Goal: Navigation & Orientation: Find specific page/section

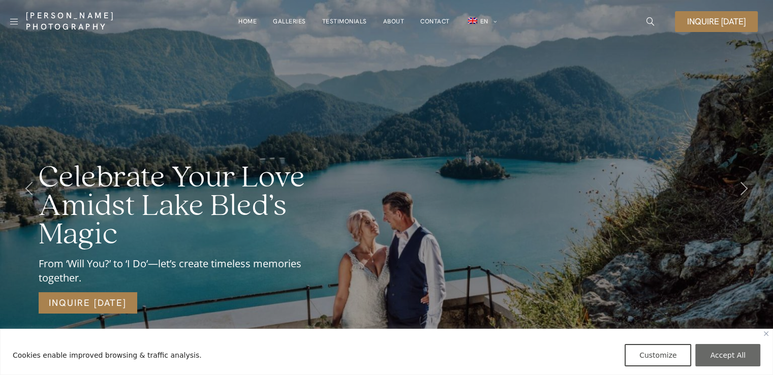
click at [712, 358] on button "Accept All" at bounding box center [728, 355] width 65 height 22
checkbox input "true"
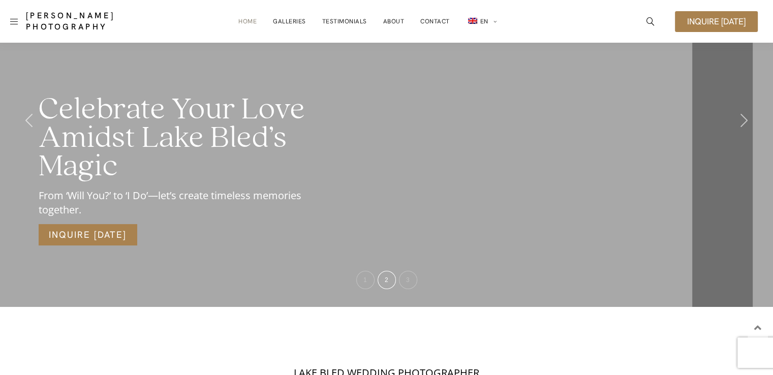
scroll to position [63, 0]
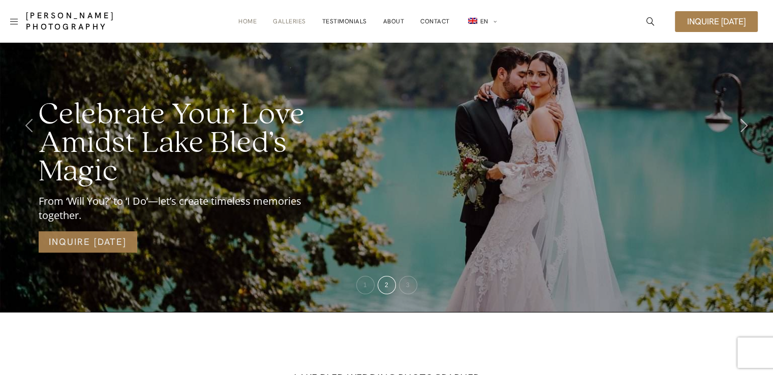
click at [303, 22] on link "Galleries" at bounding box center [289, 21] width 33 height 20
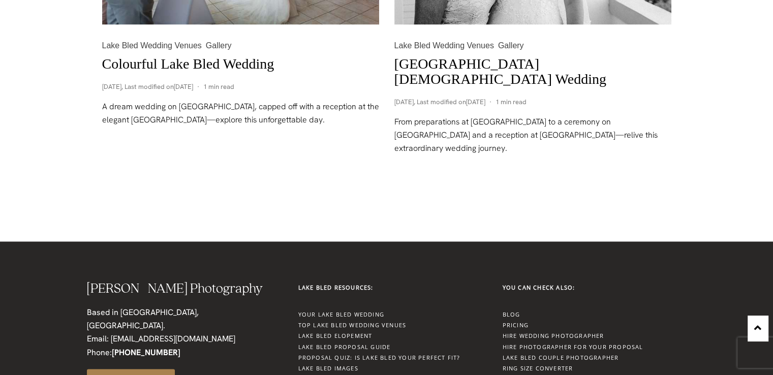
scroll to position [1658, 0]
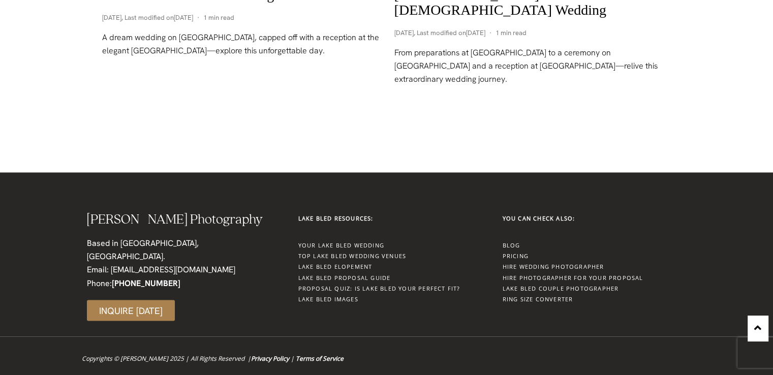
click at [530, 290] on link "Lake Bled Couple Photographer" at bounding box center [561, 288] width 116 height 8
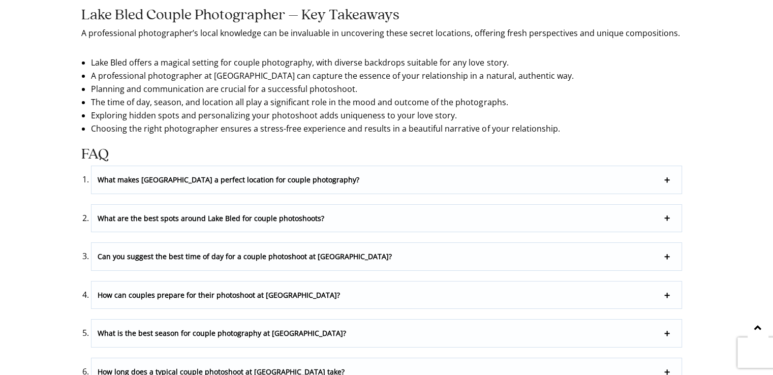
scroll to position [3471, 0]
